Goal: Transaction & Acquisition: Purchase product/service

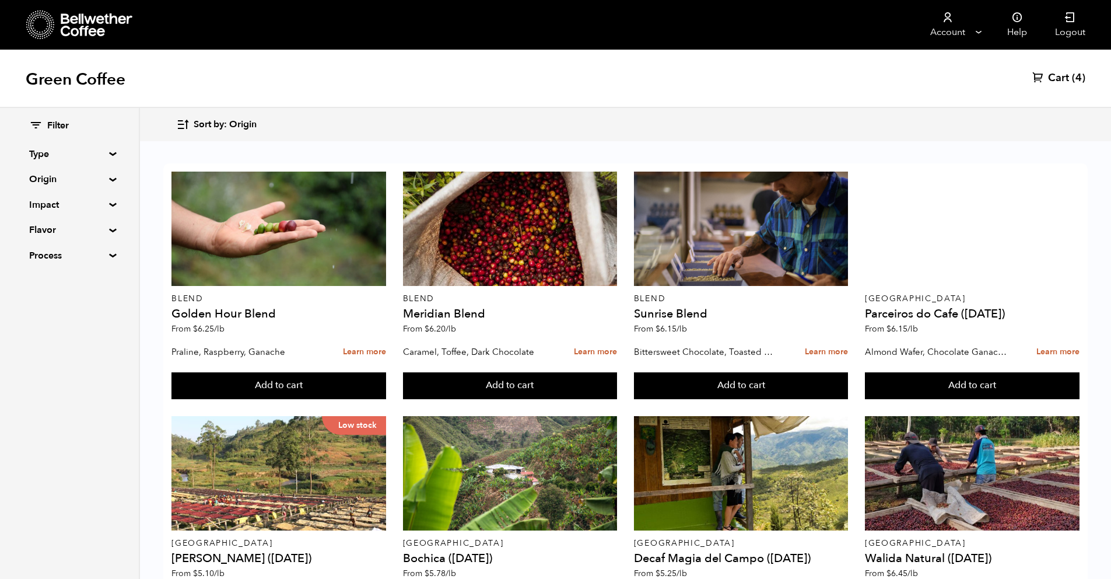
scroll to position [834, 0]
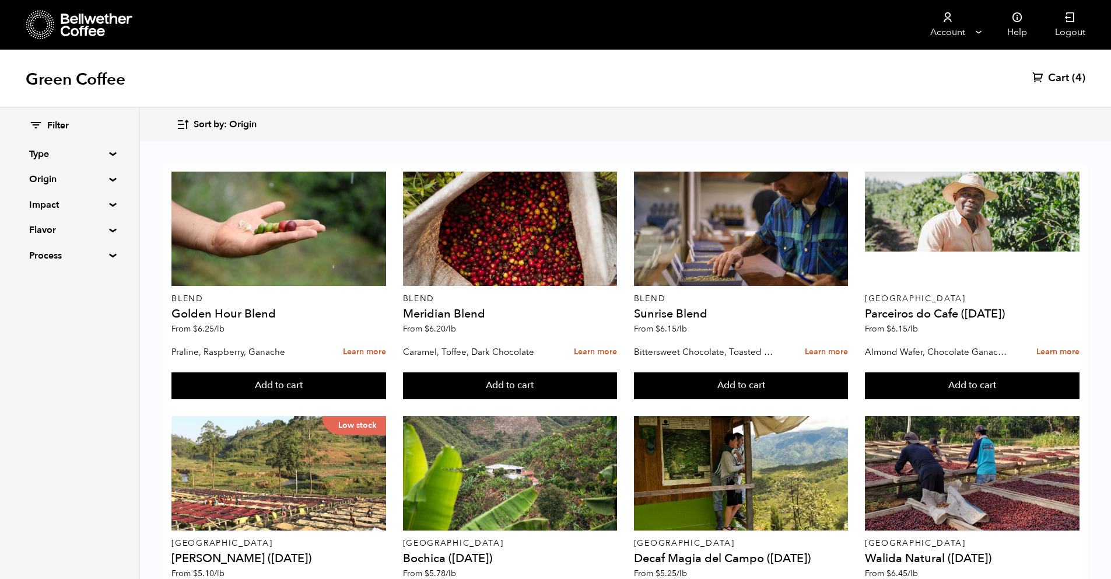
click at [292, 399] on button "Add to cart" at bounding box center [279, 385] width 215 height 27
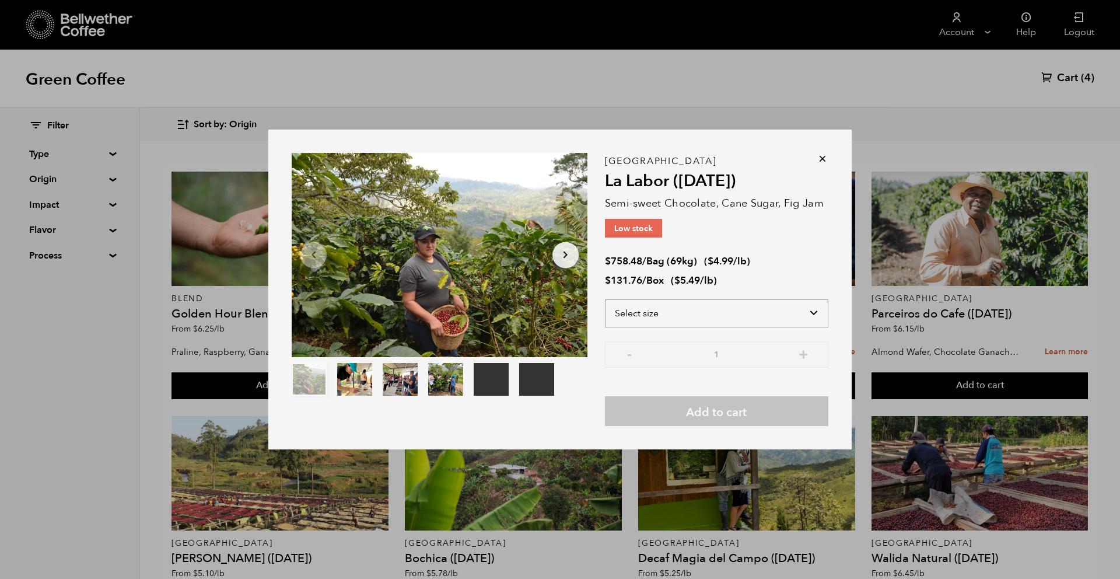
click at [742, 315] on select "Select size Bag (69kg) (152 lbs) Box (24 lbs)" at bounding box center [716, 313] width 223 height 28
click at [824, 158] on icon at bounding box center [823, 159] width 12 height 12
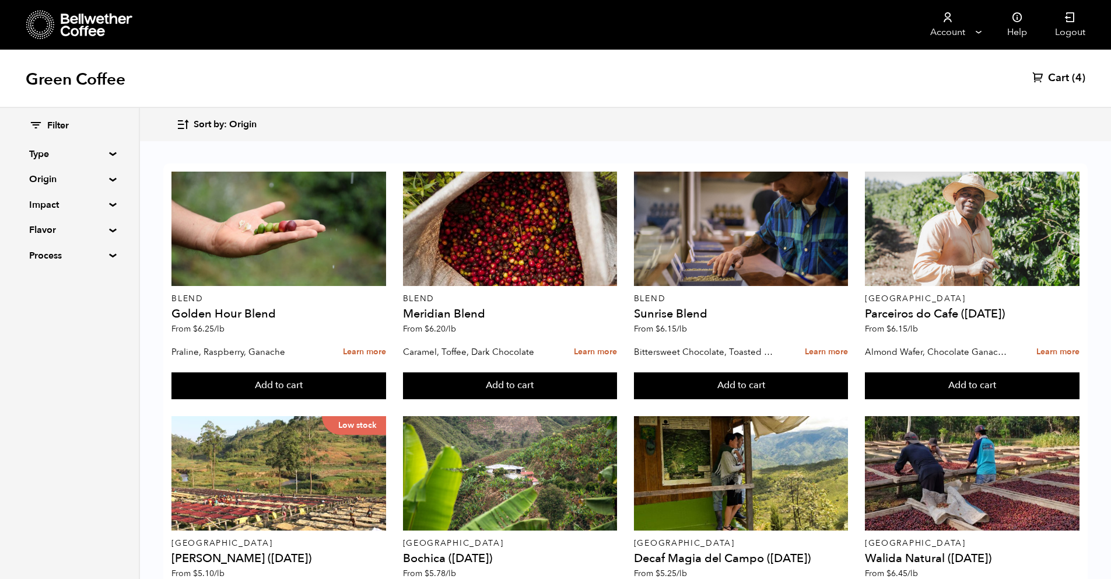
click at [318, 399] on button "Add to cart" at bounding box center [279, 385] width 215 height 27
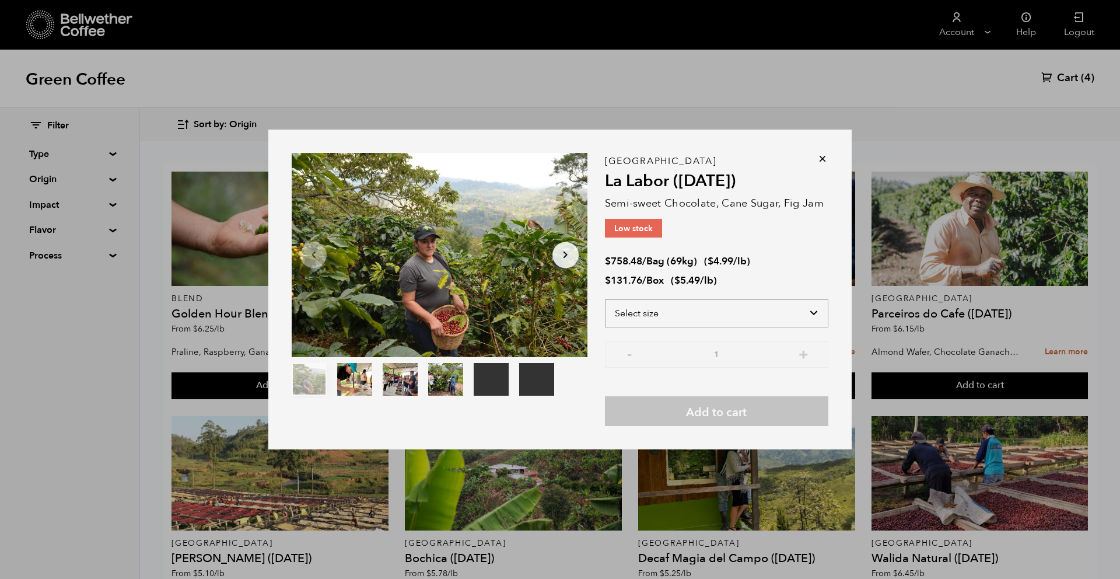
click at [789, 316] on select "Select size Bag (69kg) (152 lbs) Box (24 lbs)" at bounding box center [716, 313] width 223 height 28
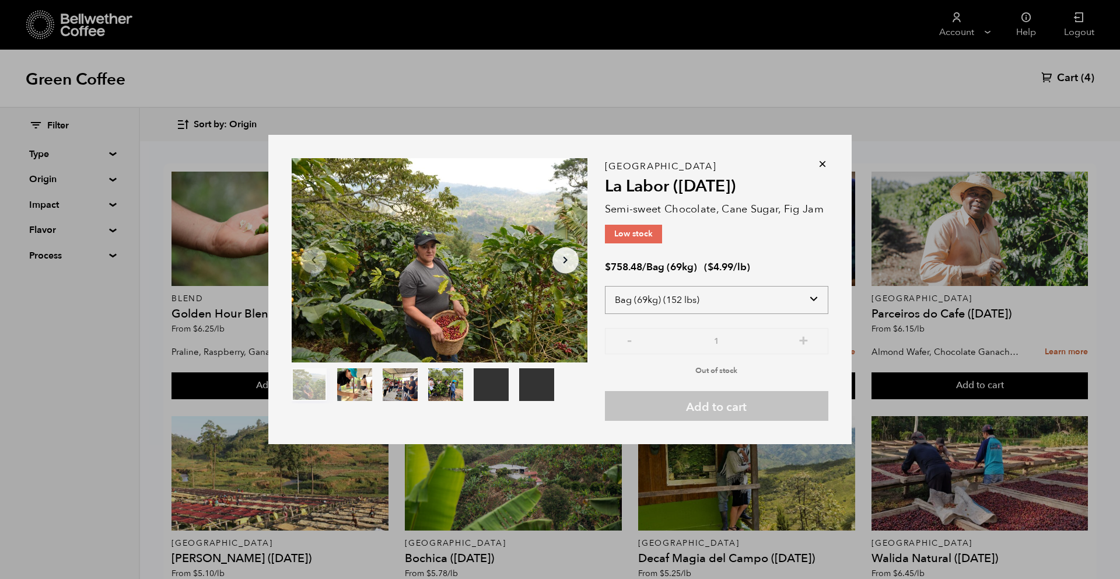
click at [782, 293] on select "Select size Bag (69kg) (152 lbs) Box (24 lbs)" at bounding box center [716, 300] width 223 height 28
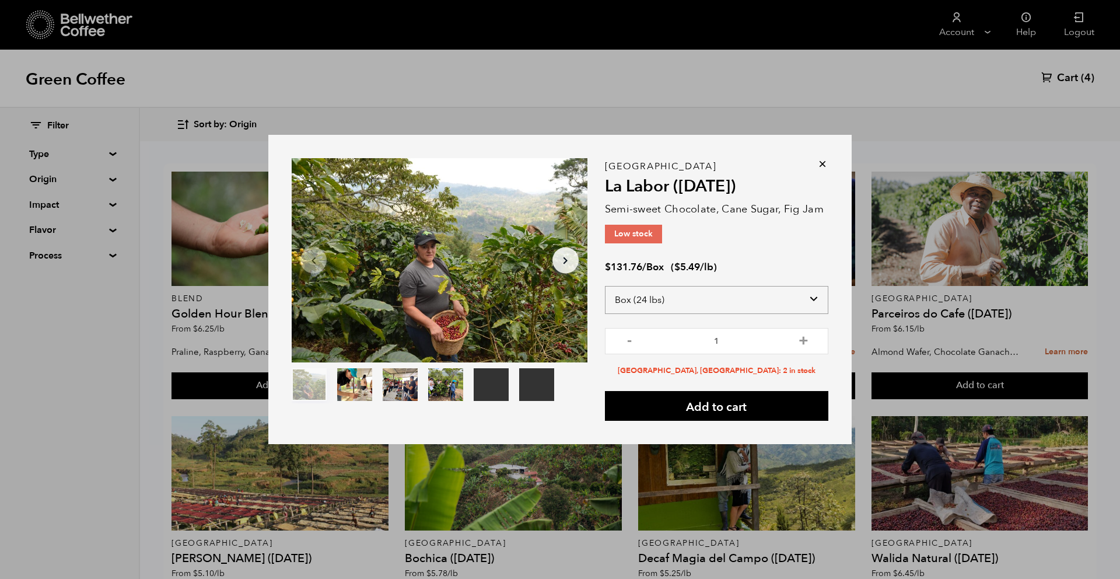
click at [775, 298] on select "Select size Bag (69kg) (152 lbs) Box (24 lbs)" at bounding box center [716, 300] width 223 height 28
select select "bag-2"
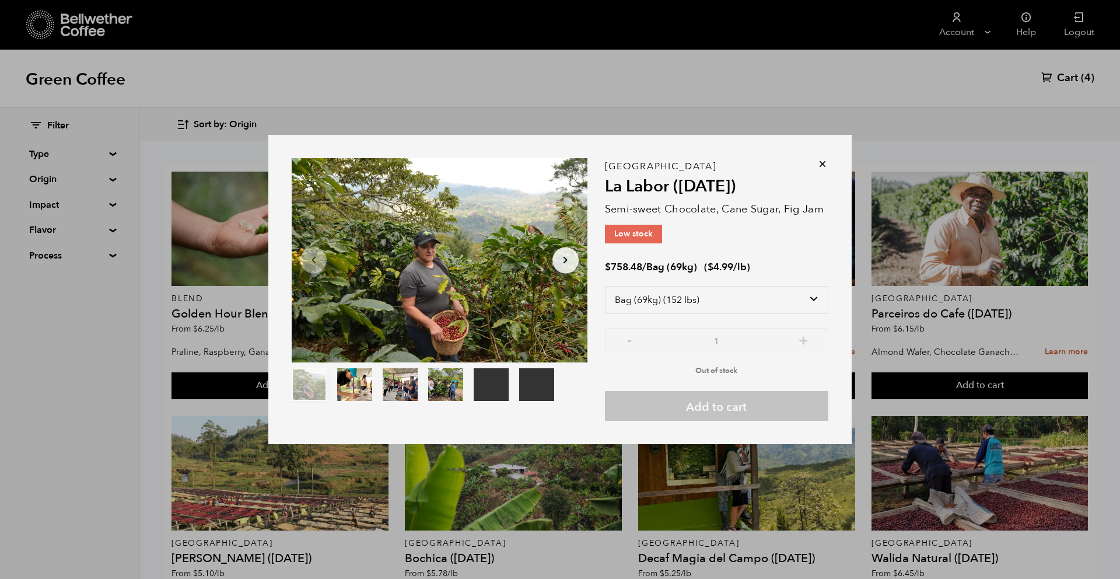
click at [811, 240] on div "Honduras La Labor ([DATE]) Semi-sweet Chocolate, Cane Sugar, Fig Jam Low stock …" at bounding box center [716, 293] width 223 height 254
click at [821, 163] on icon at bounding box center [823, 164] width 12 height 12
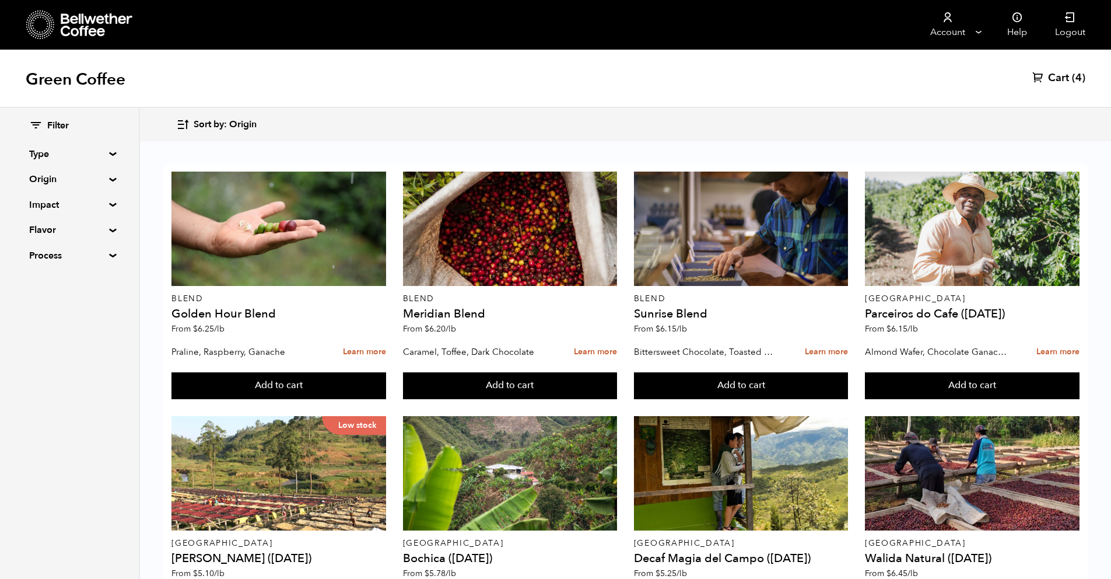
scroll to position [698, 0]
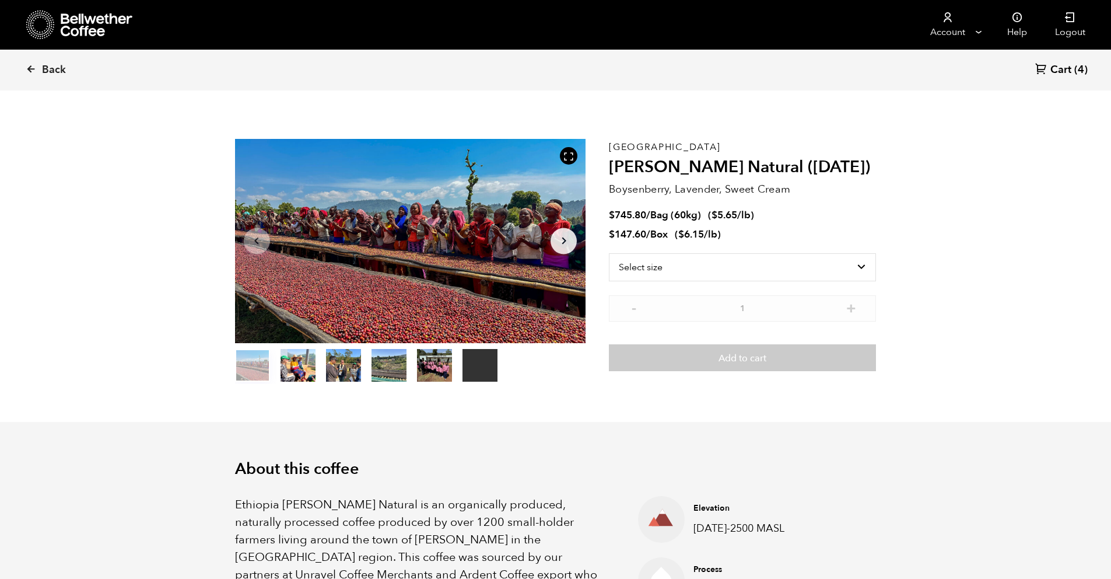
scroll to position [20, 0]
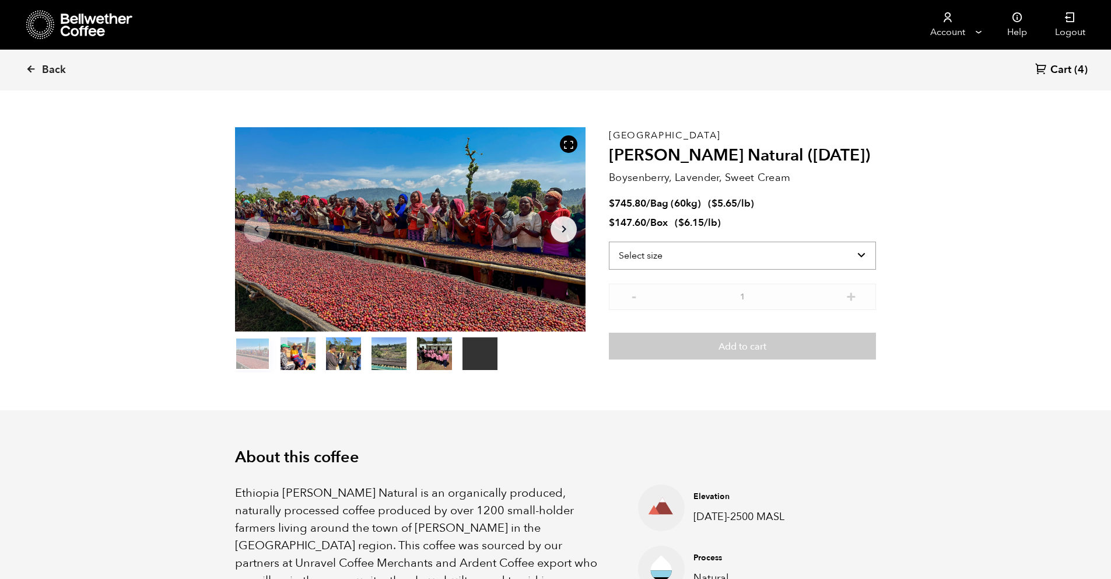
click at [851, 257] on select "Select size Bag (60kg) (132 lbs) Box (24 lbs)" at bounding box center [742, 256] width 267 height 28
select select "bag-3"
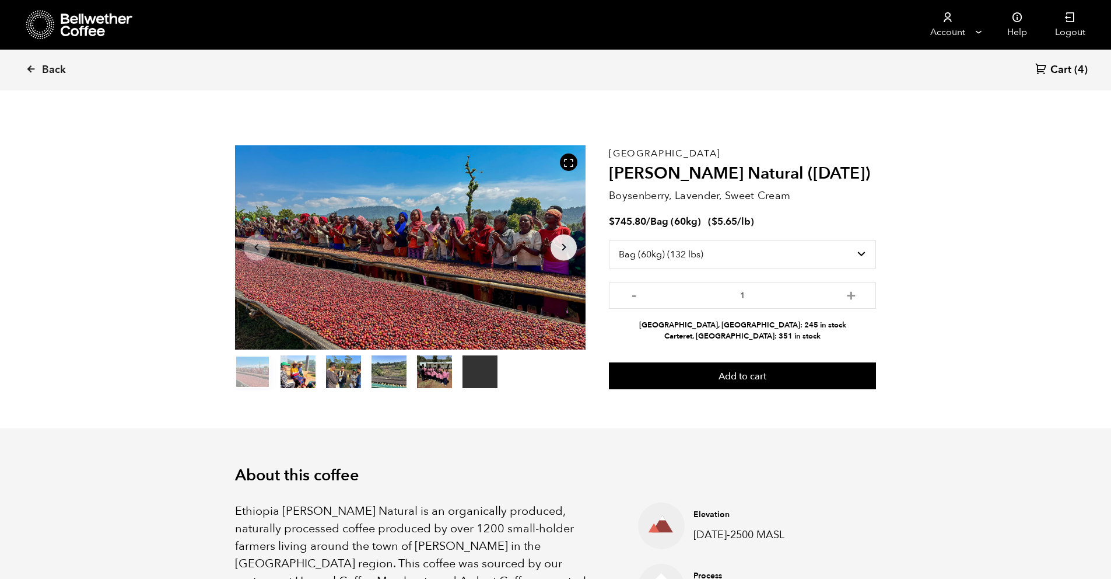
scroll to position [0, 0]
